Goal: Task Accomplishment & Management: Use online tool/utility

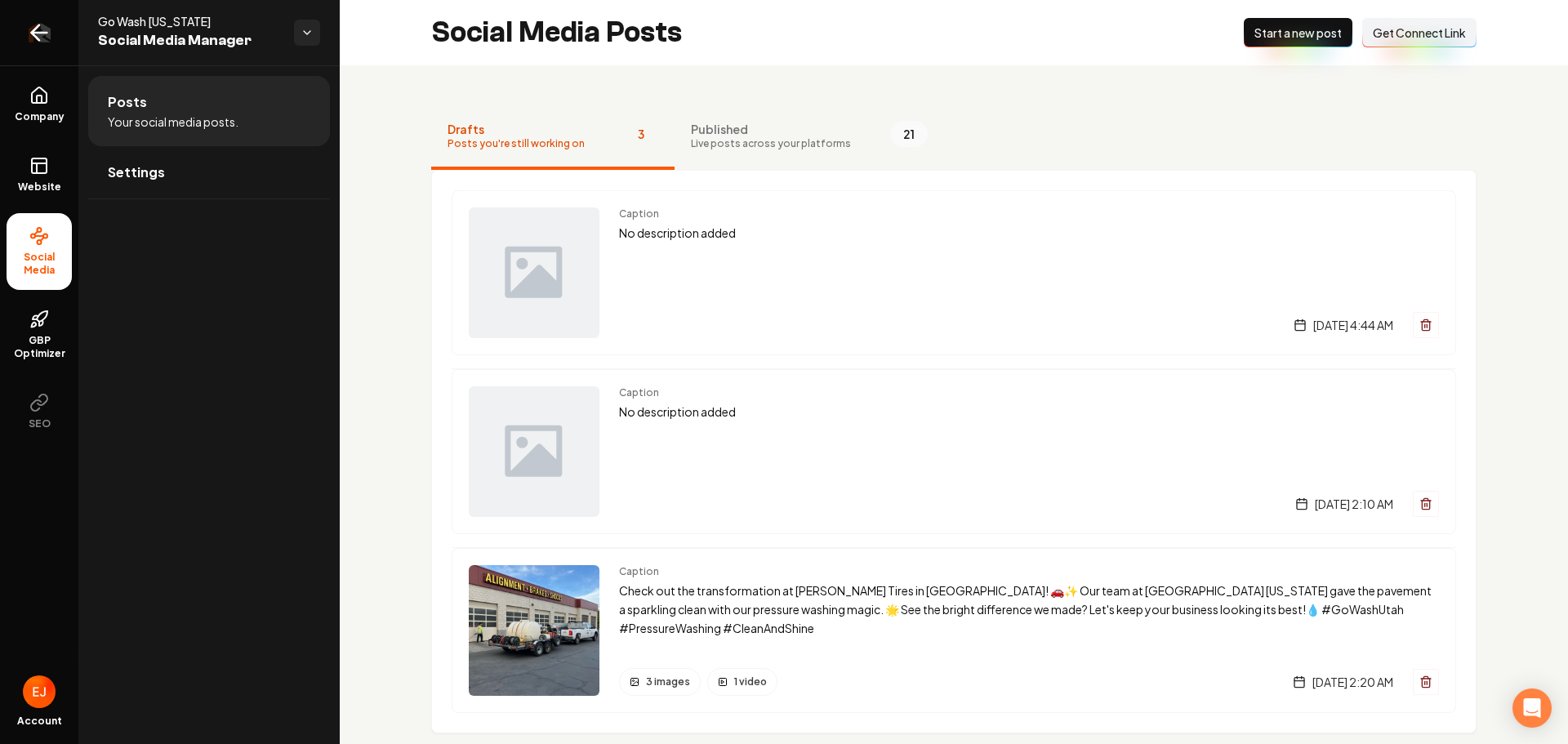
click at [58, 33] on link "Return to dashboard" at bounding box center [39, 33] width 78 height 65
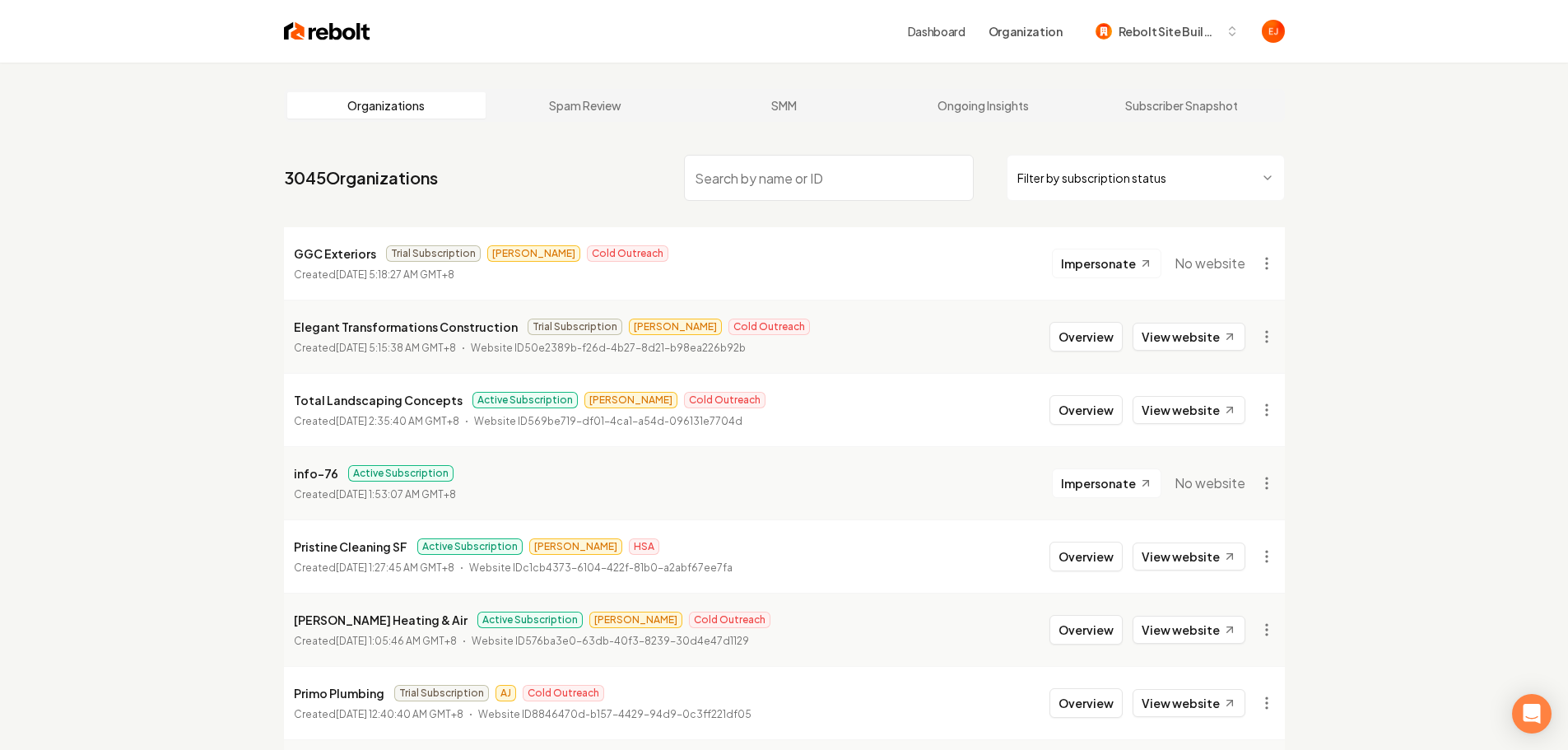
click at [773, 177] on input "search" at bounding box center [828, 177] width 289 height 46
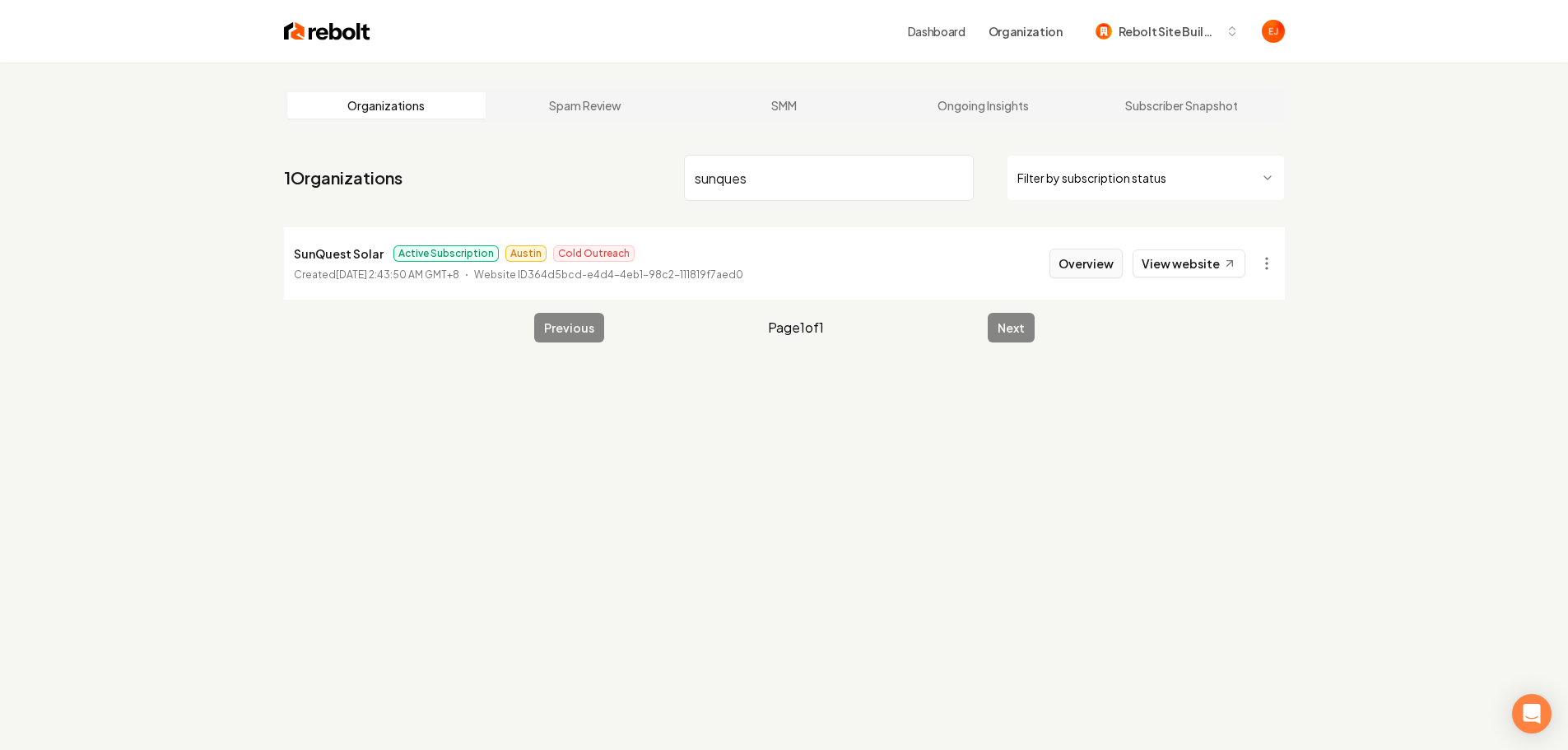
type input "sunques"
click at [1061, 258] on button "Overview" at bounding box center [1086, 264] width 73 height 29
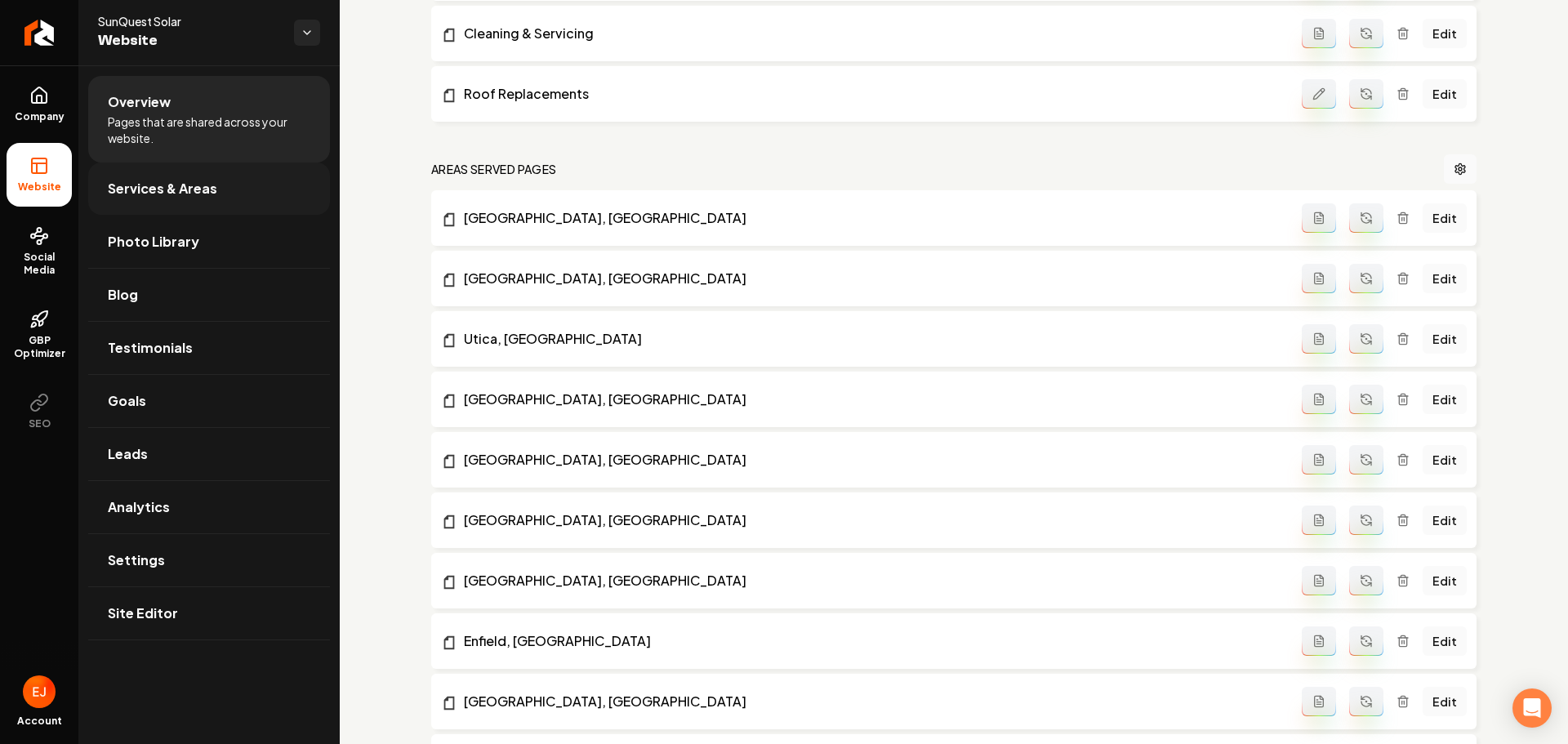
scroll to position [735, 0]
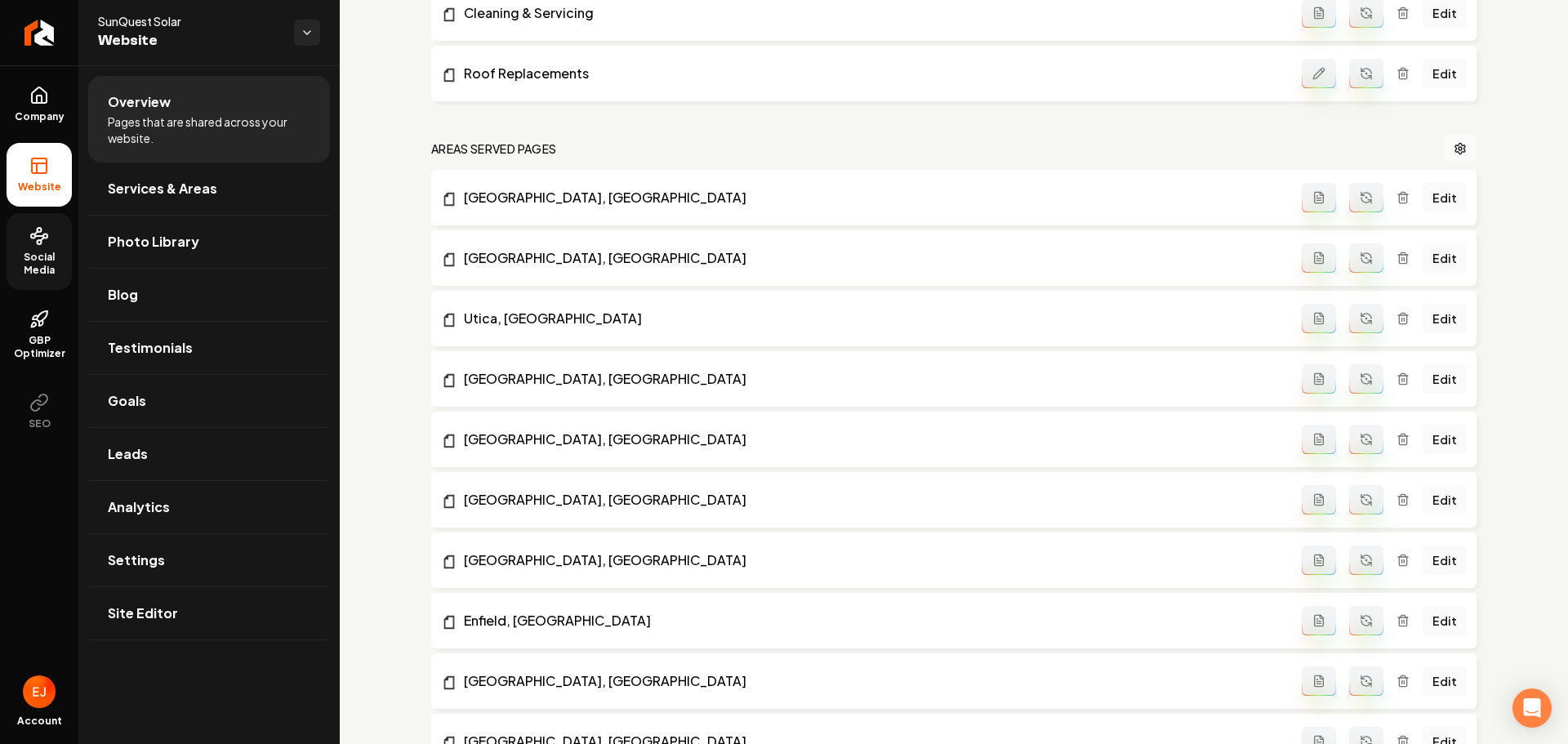
click at [47, 247] on link "Social Media" at bounding box center [39, 252] width 65 height 77
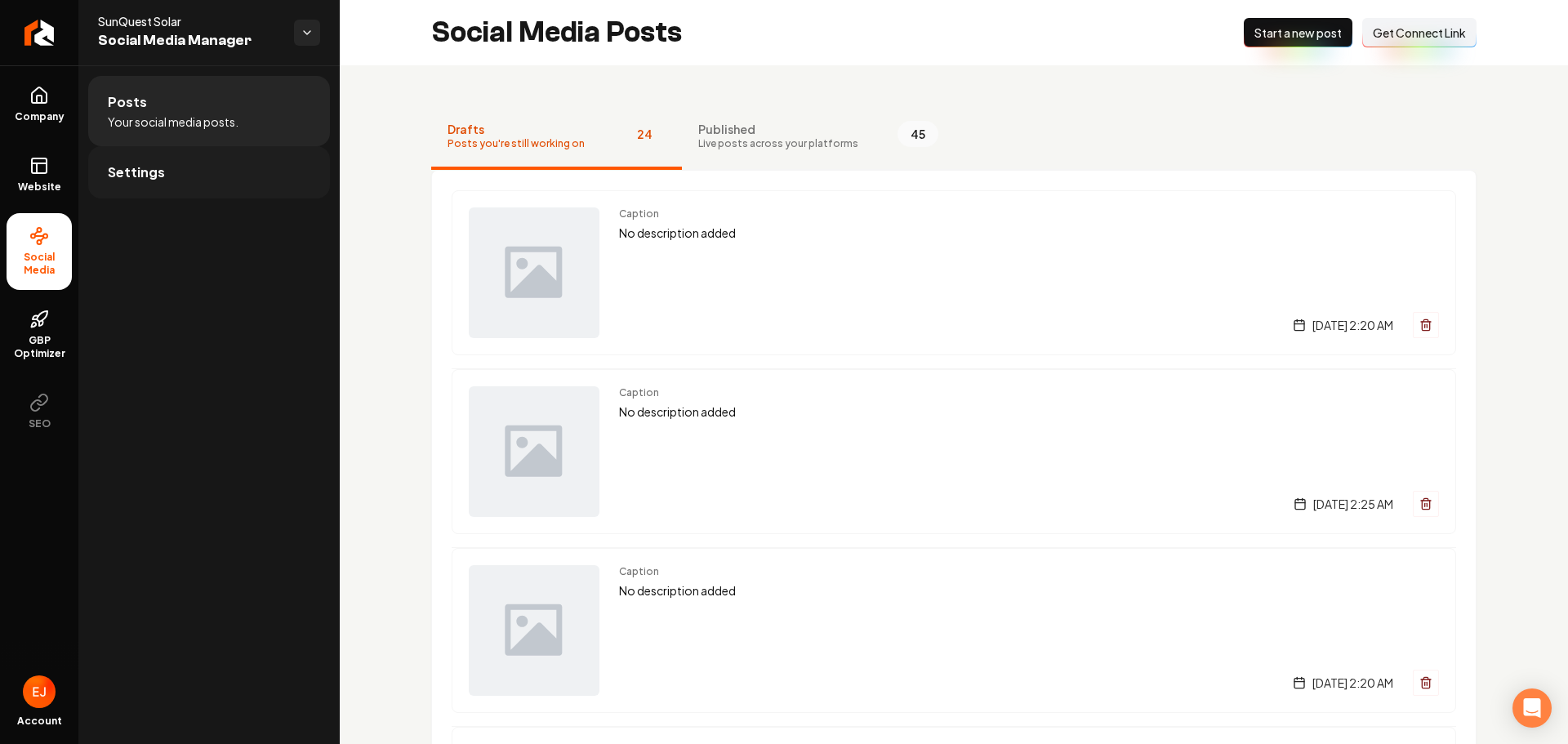
click at [248, 183] on link "Settings" at bounding box center [209, 172] width 242 height 52
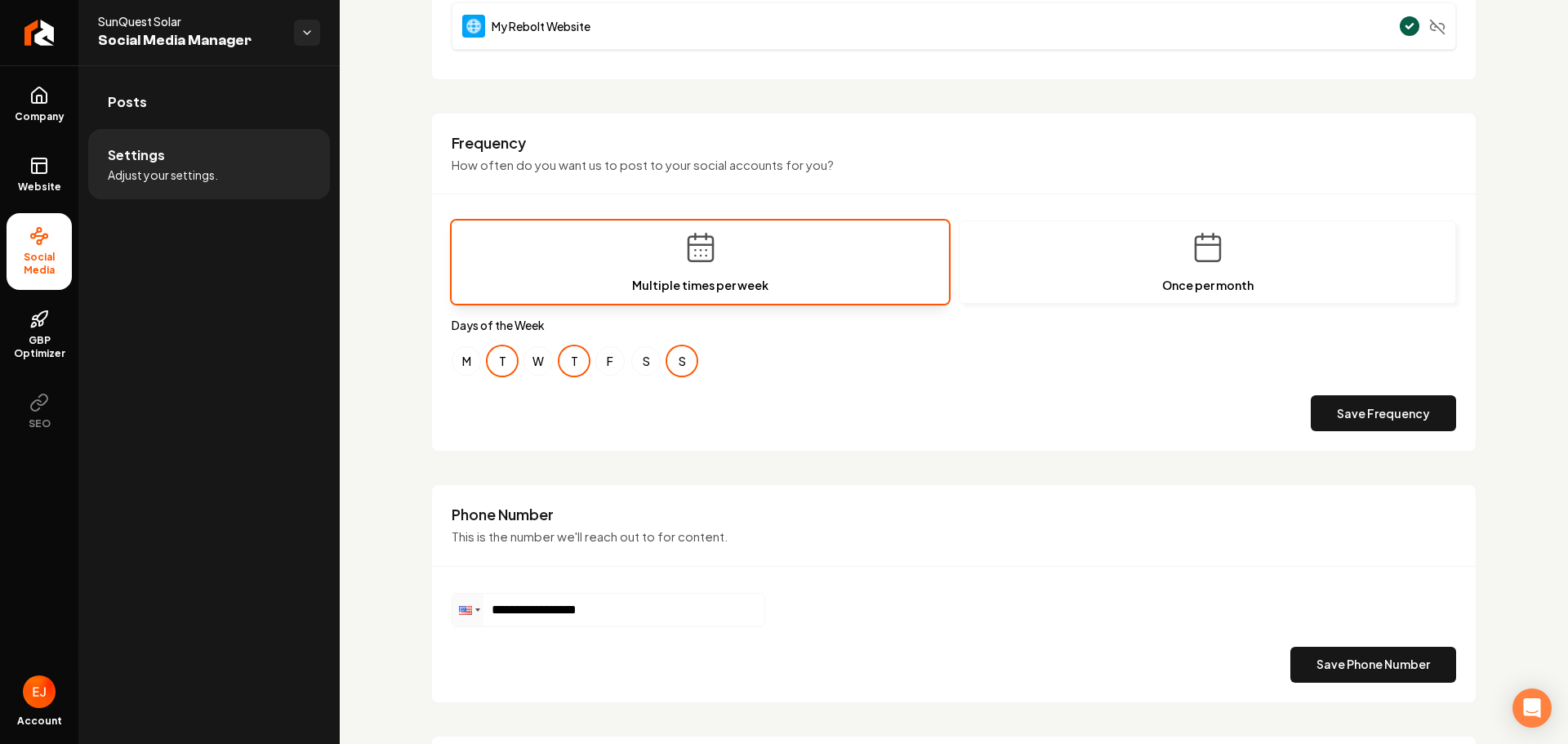
scroll to position [717, 0]
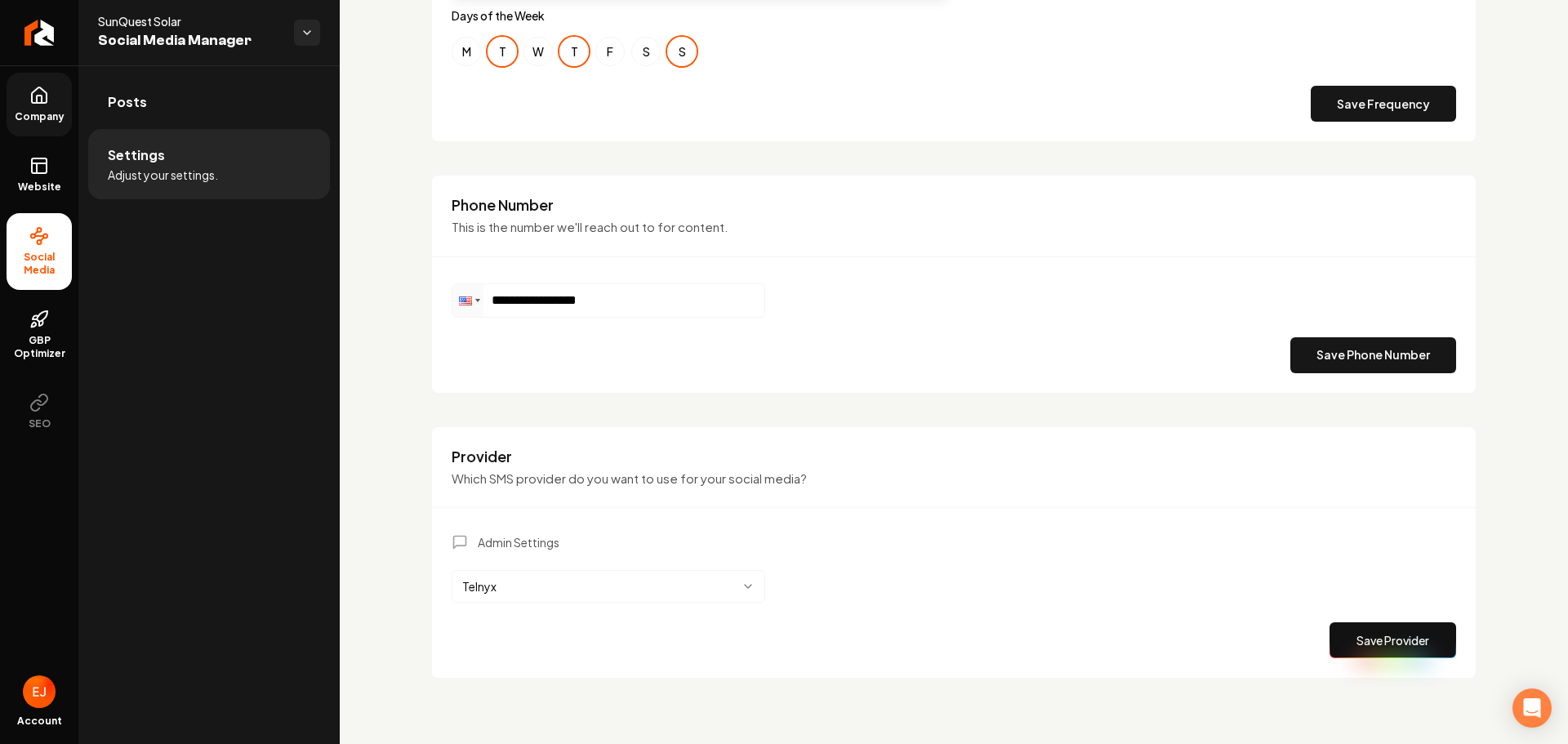
click at [43, 88] on icon at bounding box center [39, 95] width 20 height 20
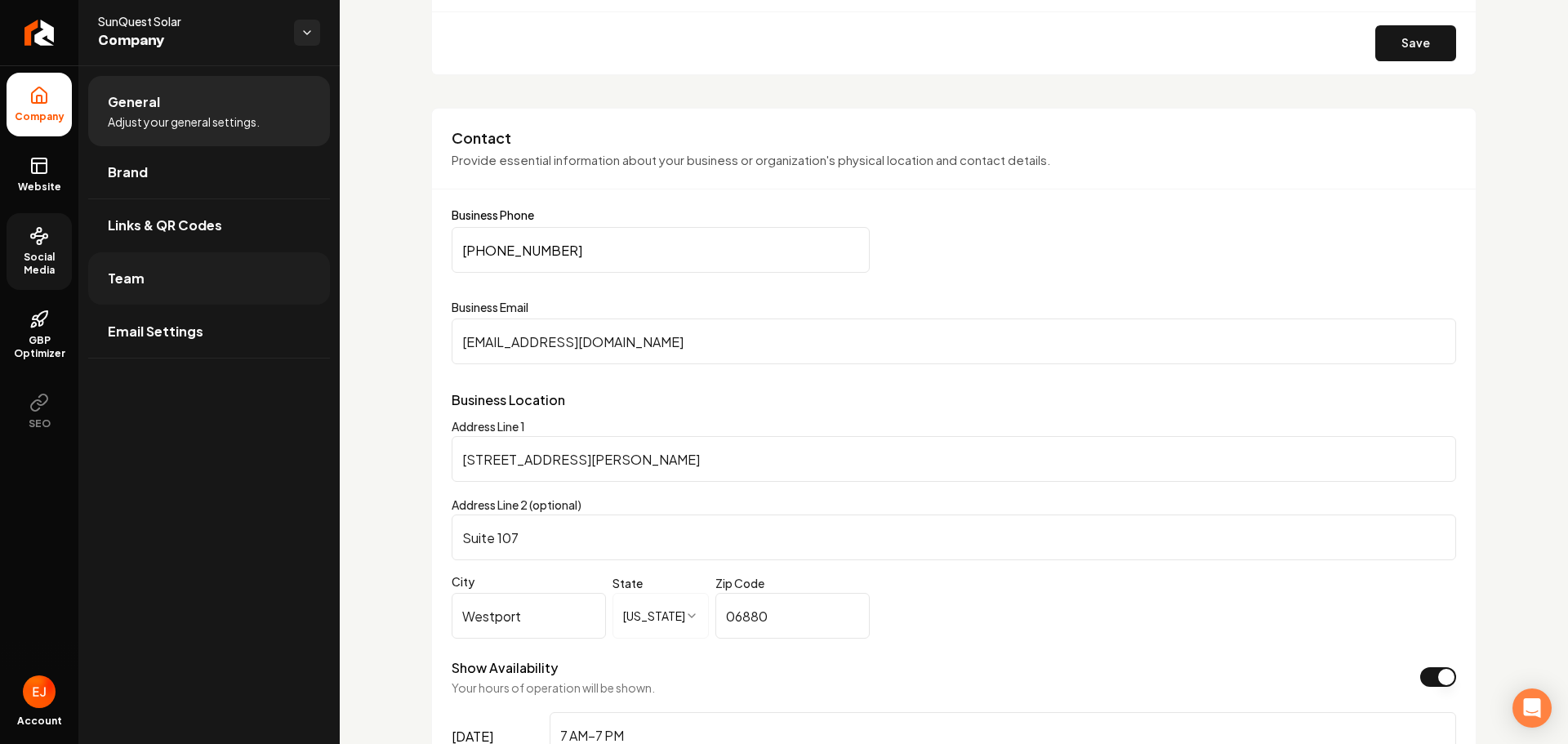
click at [152, 274] on link "Team" at bounding box center [209, 278] width 242 height 52
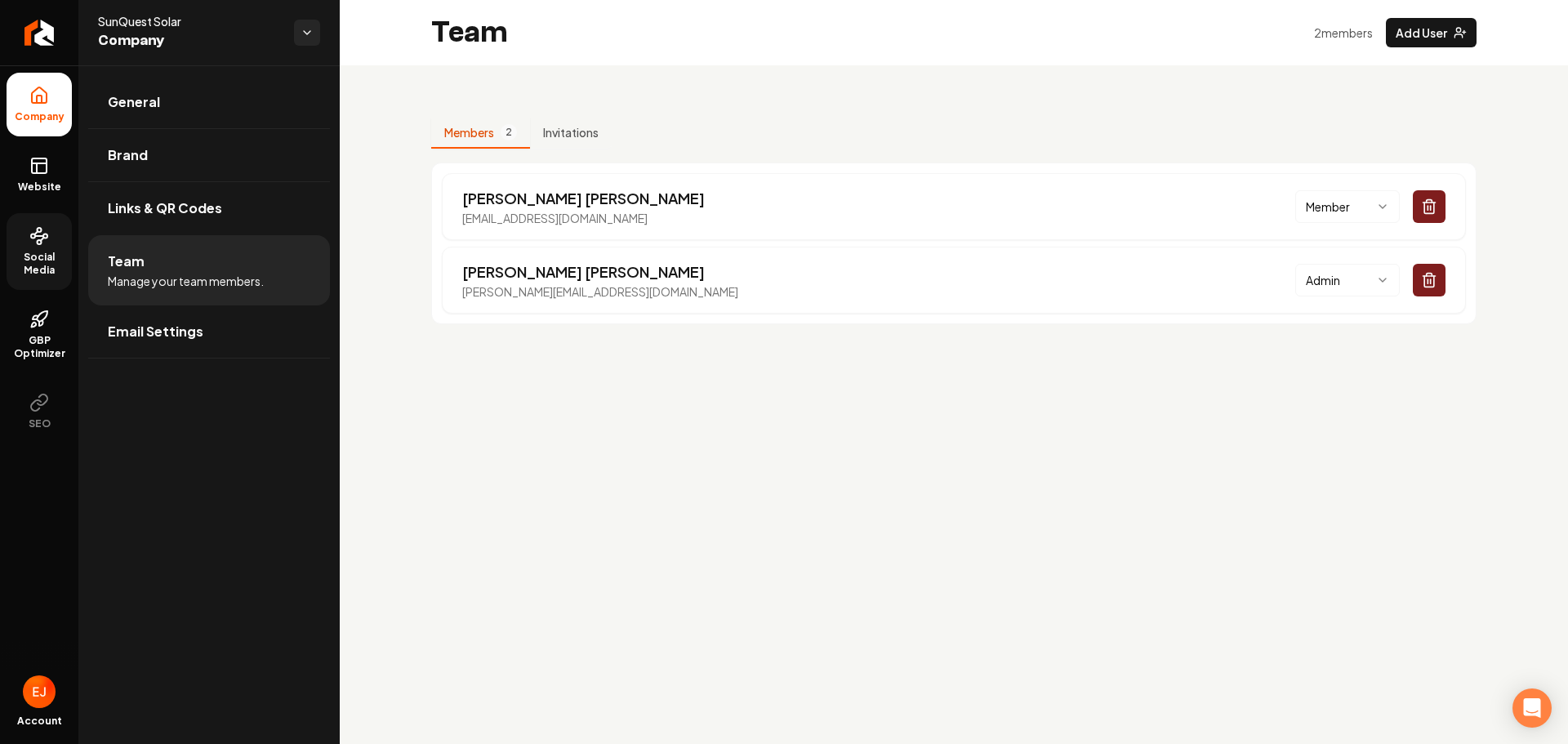
click at [39, 279] on link "Social Media" at bounding box center [39, 252] width 65 height 77
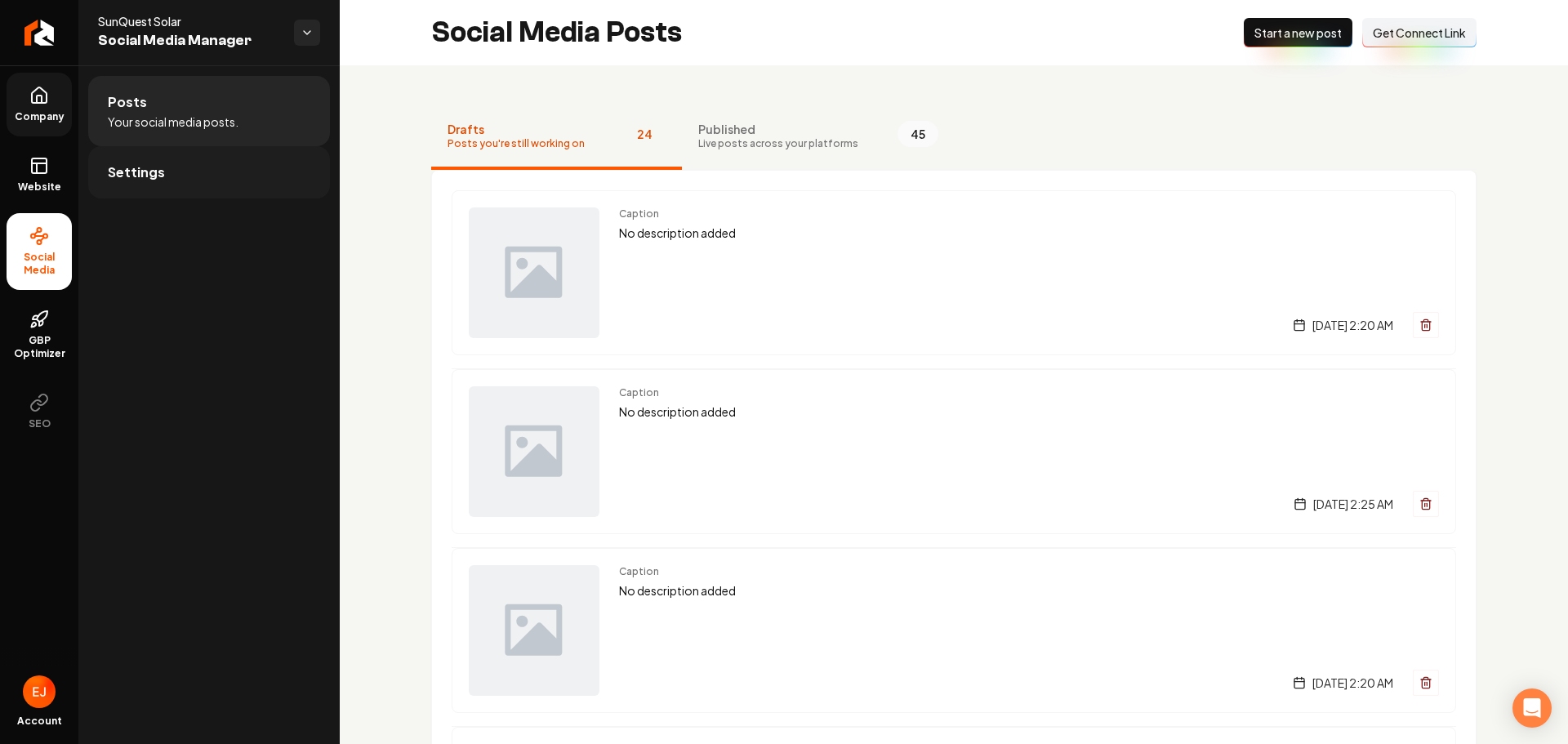
click at [143, 186] on link "Settings" at bounding box center [209, 172] width 242 height 52
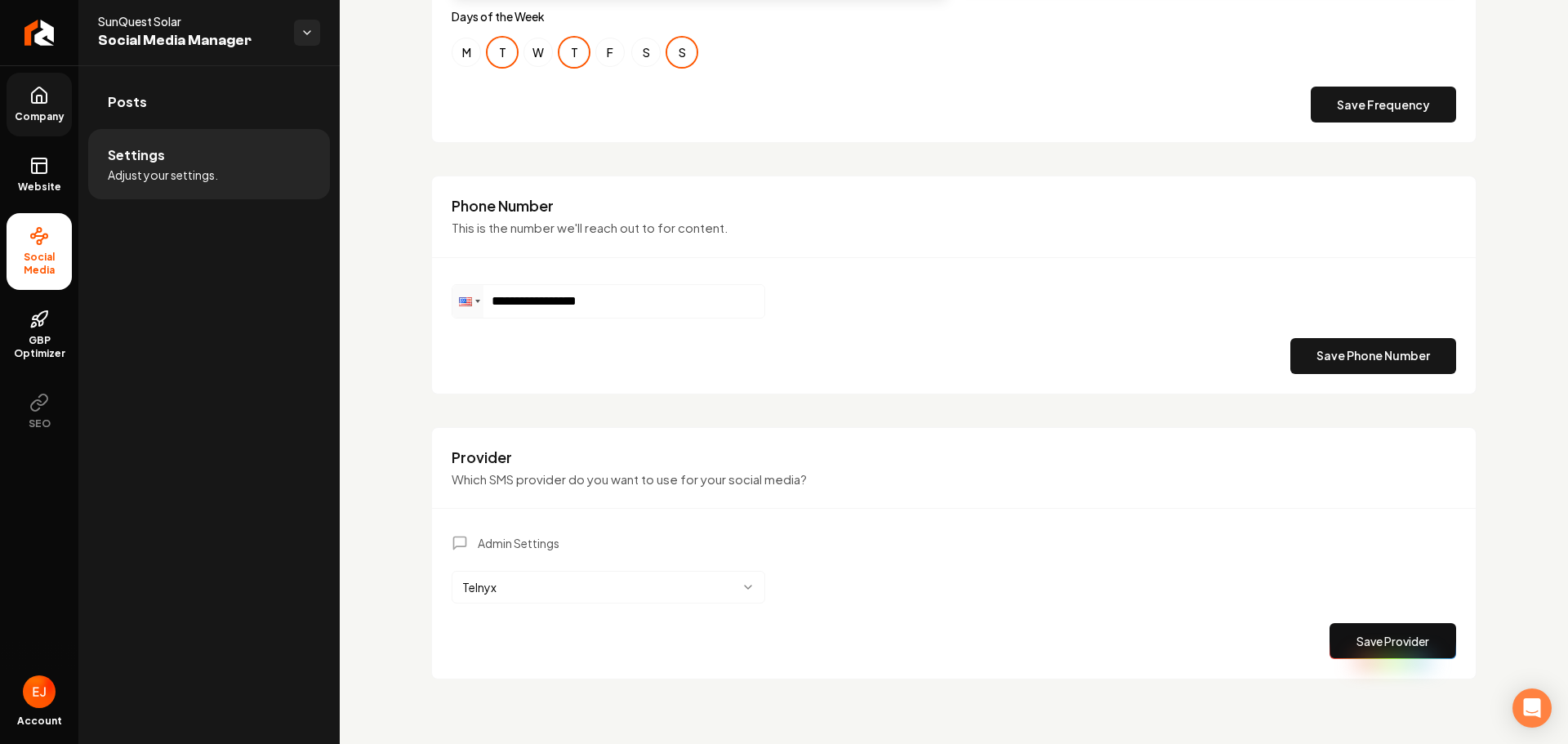
scroll to position [717, 0]
click at [529, 586] on html "**********" at bounding box center [784, 372] width 1568 height 744
click at [1391, 644] on button "Save Provider" at bounding box center [1393, 640] width 127 height 36
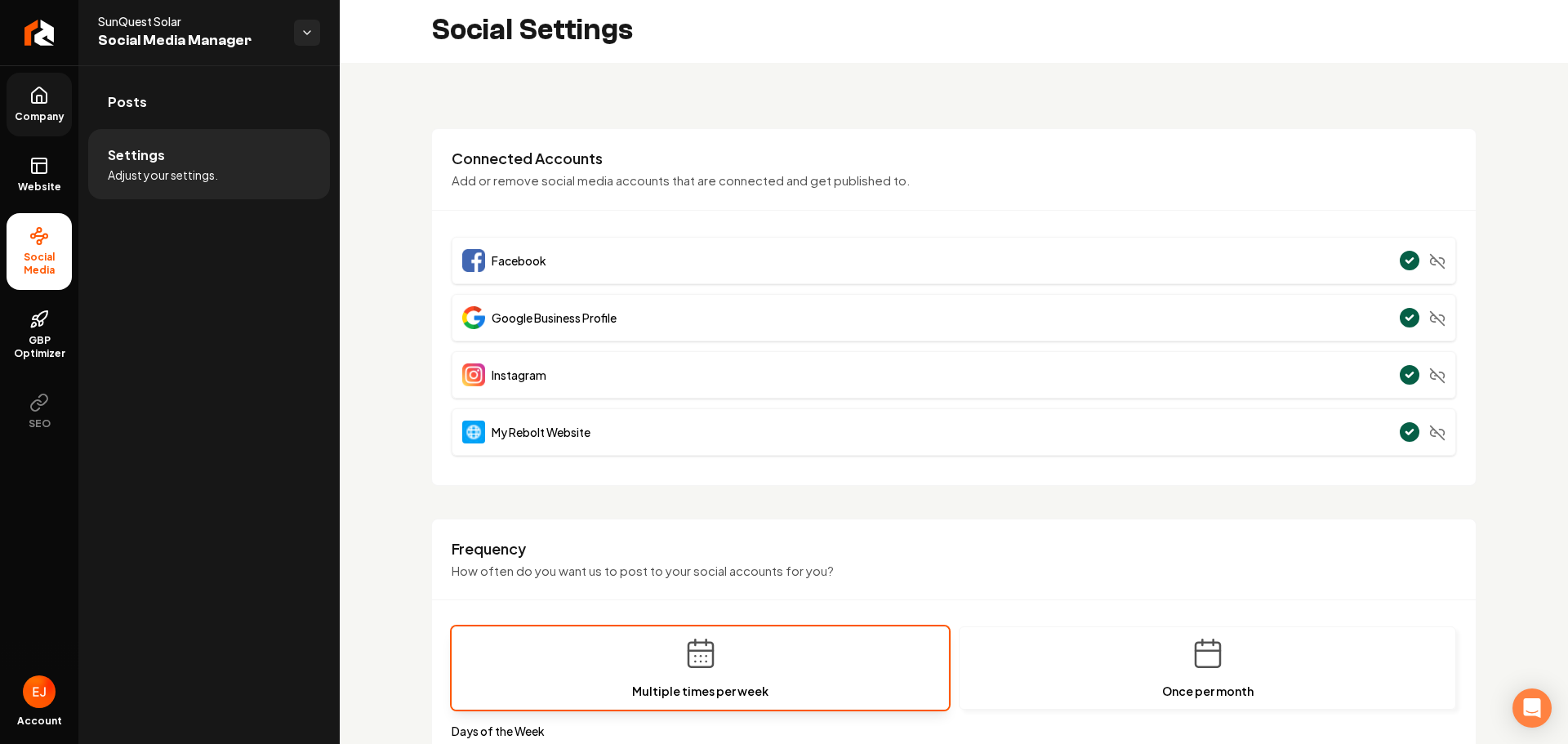
scroll to position [0, 0]
click at [256, 125] on link "Posts" at bounding box center [209, 102] width 242 height 52
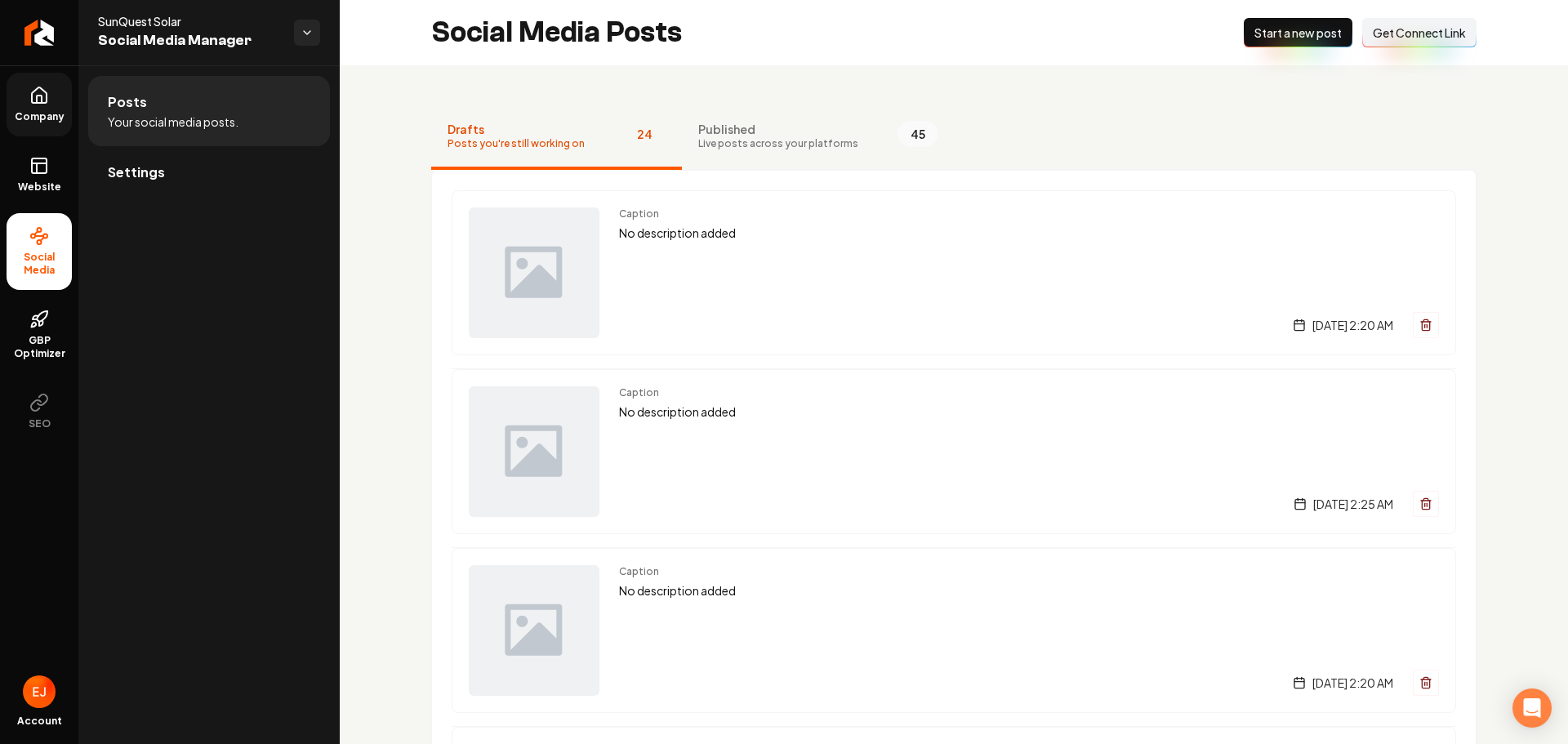
click at [1277, 39] on span "Start a new post" at bounding box center [1298, 33] width 87 height 16
